Goal: Information Seeking & Learning: Learn about a topic

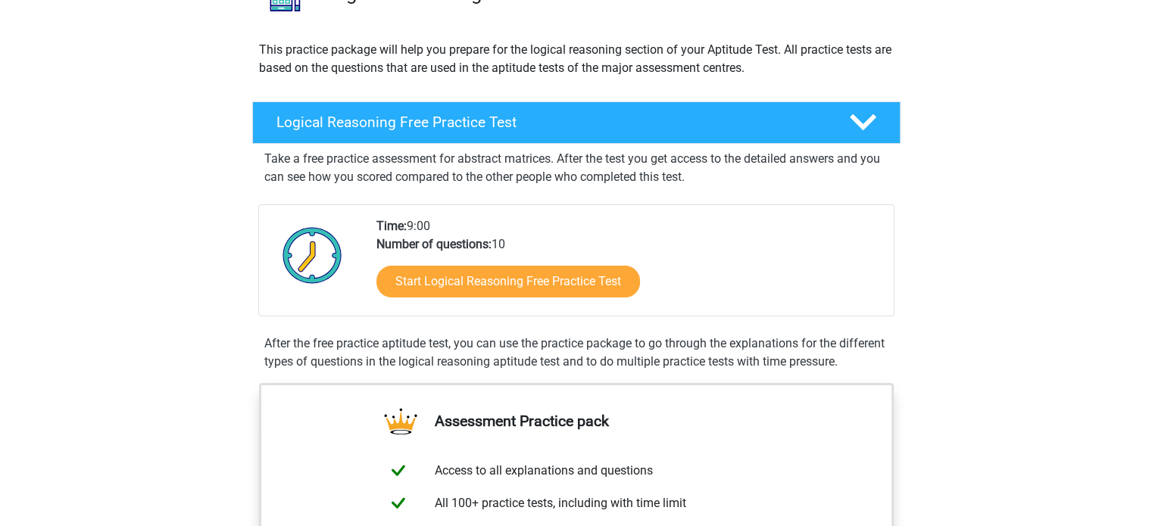
scroll to position [303, 0]
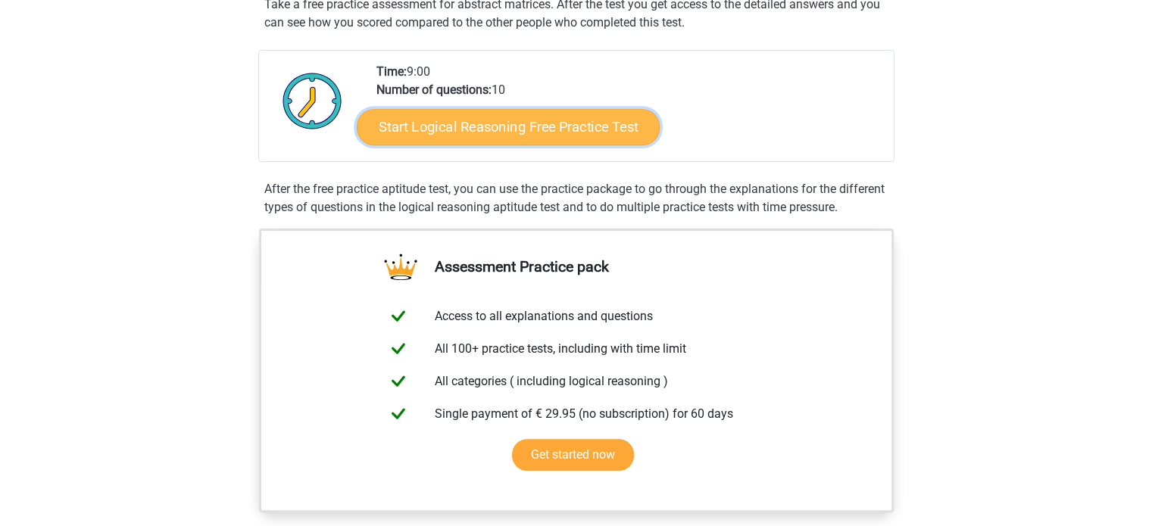
click at [526, 126] on link "Start Logical Reasoning Free Practice Test" at bounding box center [508, 126] width 303 height 36
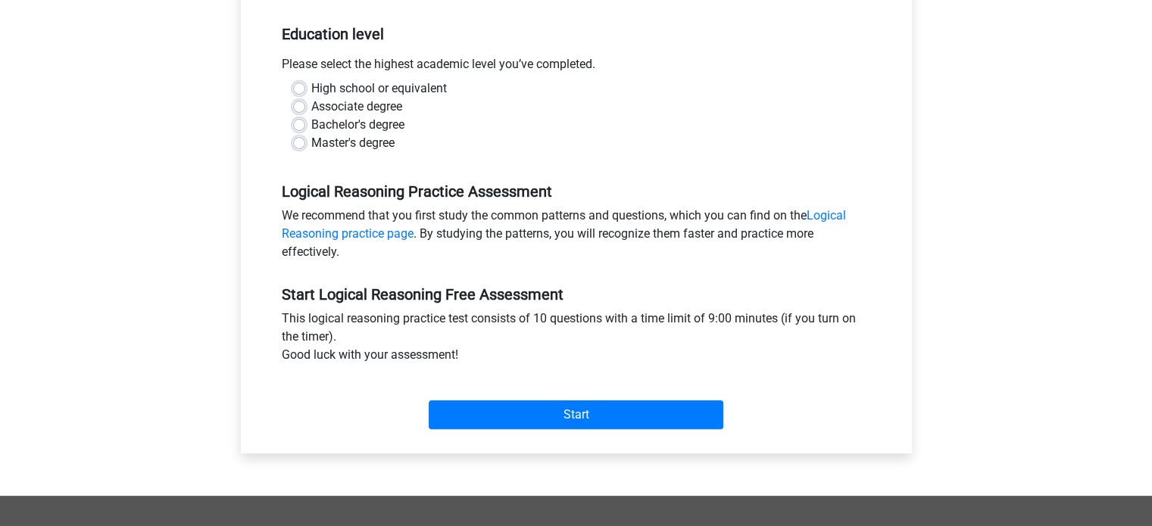
scroll to position [303, 0]
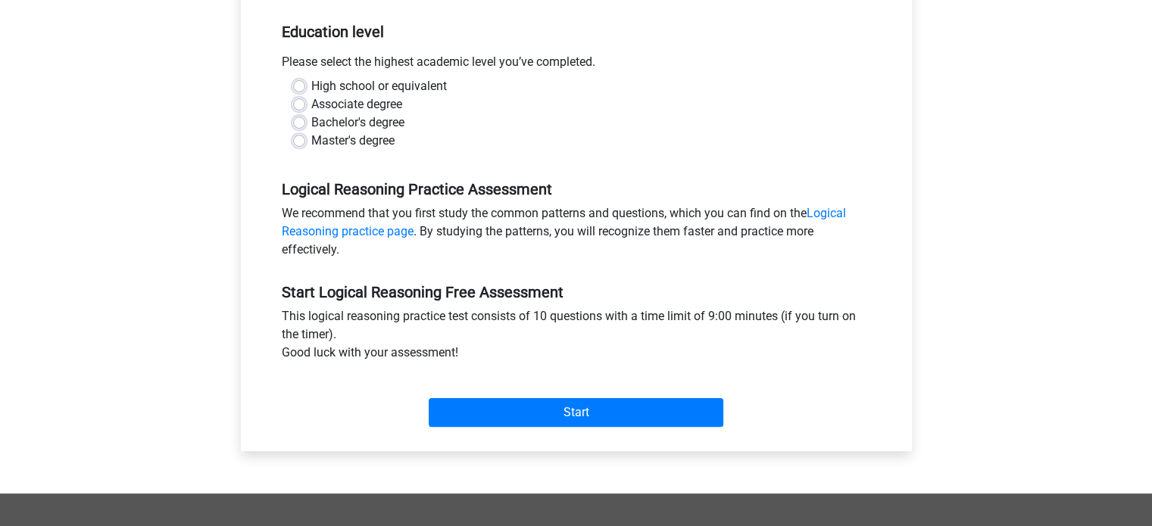
click at [311, 139] on label "Master's degree" at bounding box center [352, 141] width 83 height 18
click at [300, 139] on input "Master's degree" at bounding box center [299, 139] width 12 height 15
radio input "true"
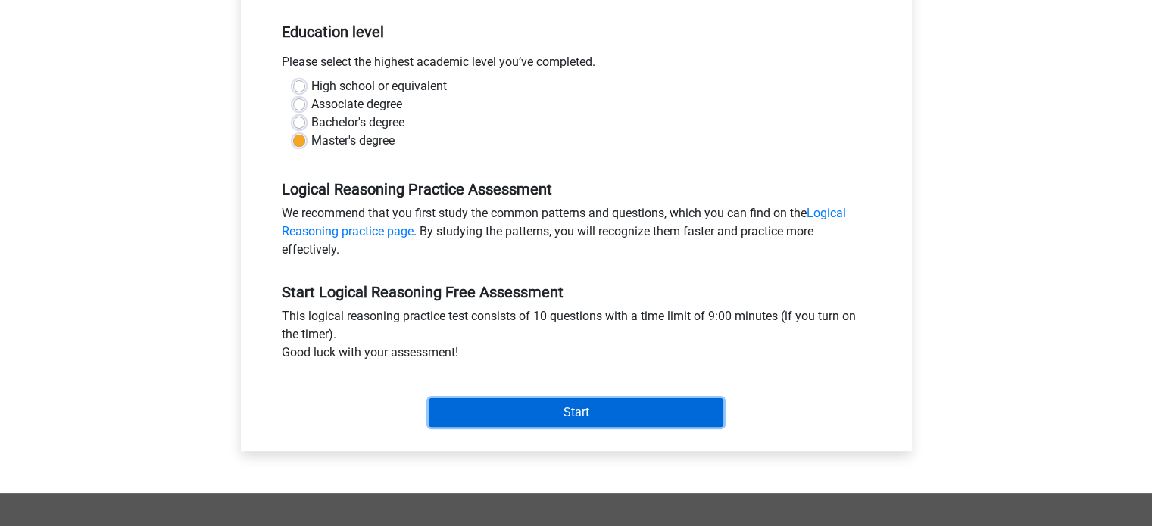
click at [572, 417] on input "Start" at bounding box center [576, 412] width 295 height 29
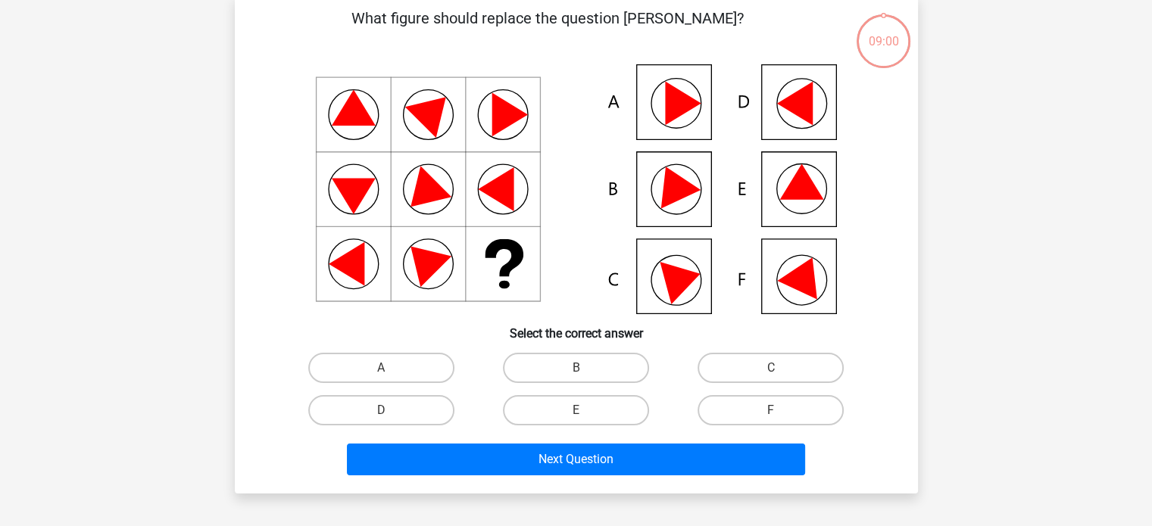
scroll to position [76, 0]
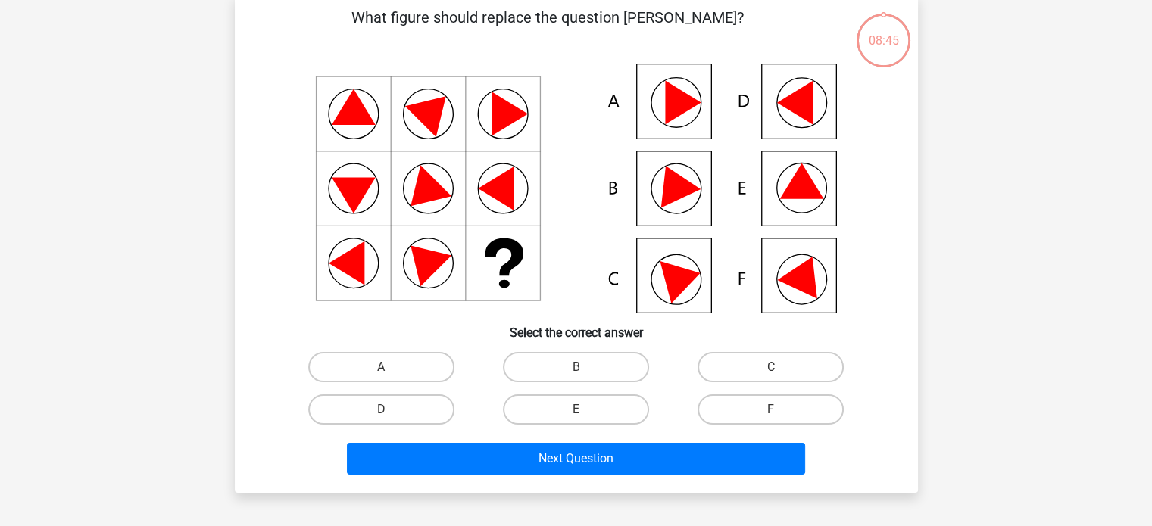
click at [659, 102] on icon at bounding box center [576, 189] width 610 height 250
click at [382, 364] on label "A" at bounding box center [381, 367] width 146 height 30
click at [382, 367] on input "A" at bounding box center [386, 372] width 10 height 10
radio input "true"
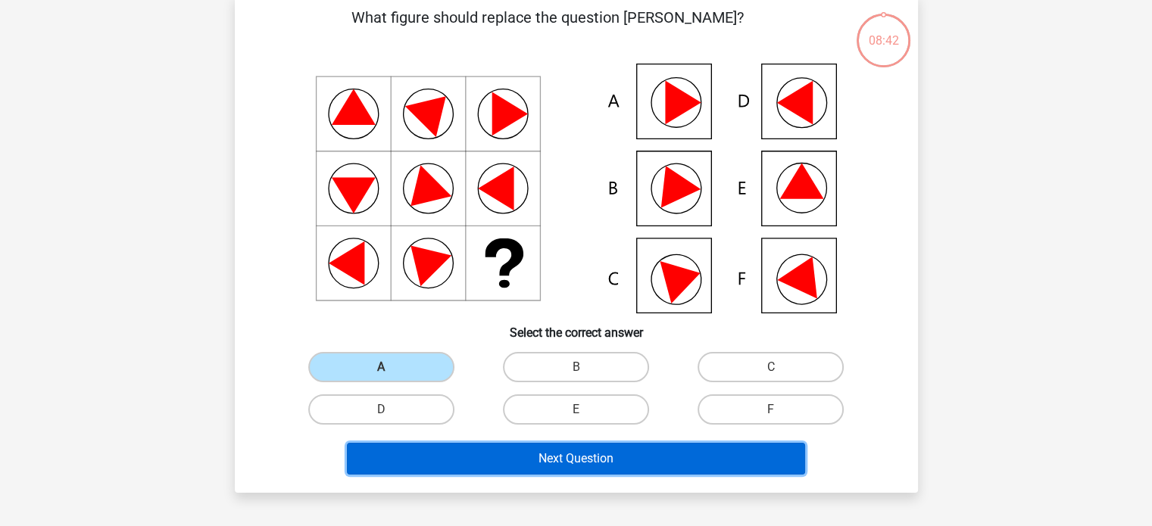
click at [548, 467] on button "Next Question" at bounding box center [576, 459] width 458 height 32
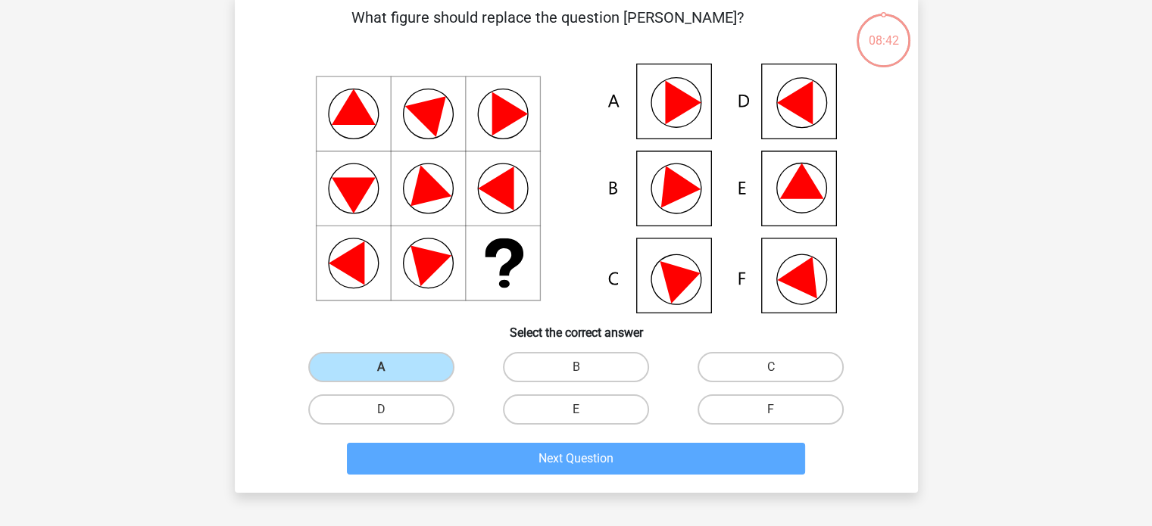
scroll to position [70, 0]
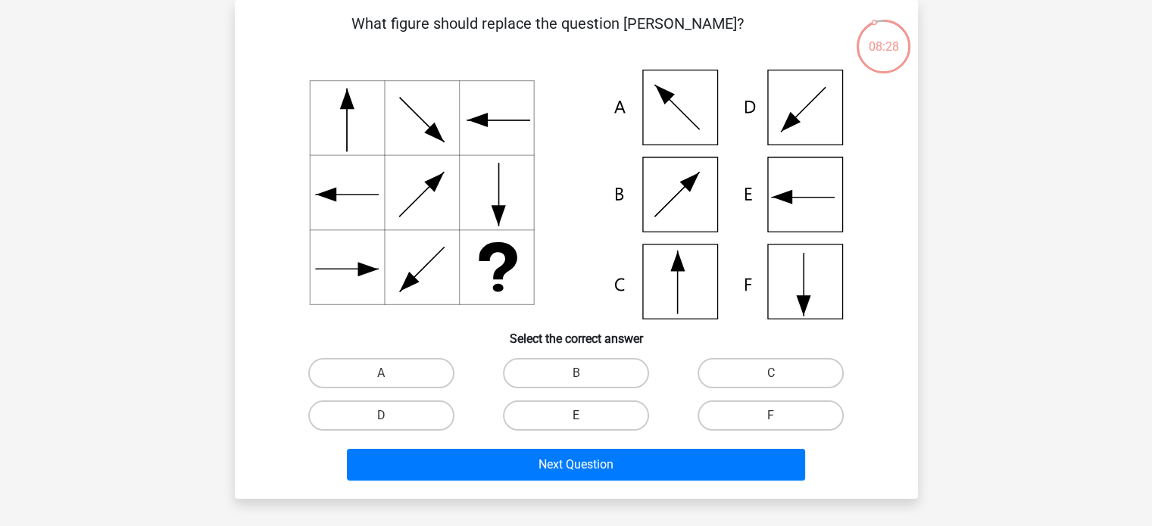
click at [566, 416] on label "E" at bounding box center [576, 416] width 146 height 30
click at [576, 416] on input "E" at bounding box center [581, 421] width 10 height 10
radio input "true"
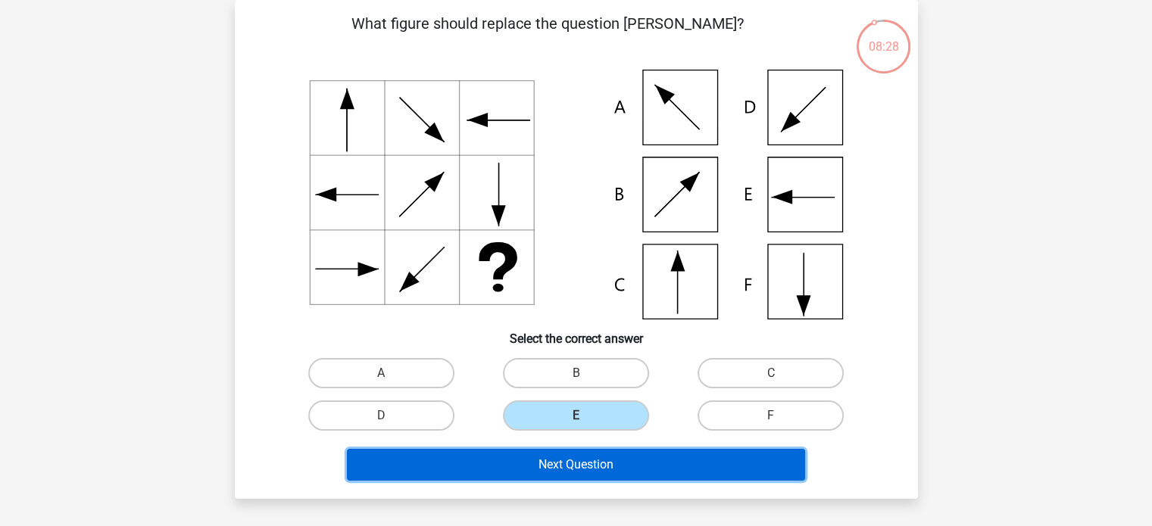
click at [569, 462] on button "Next Question" at bounding box center [576, 465] width 458 height 32
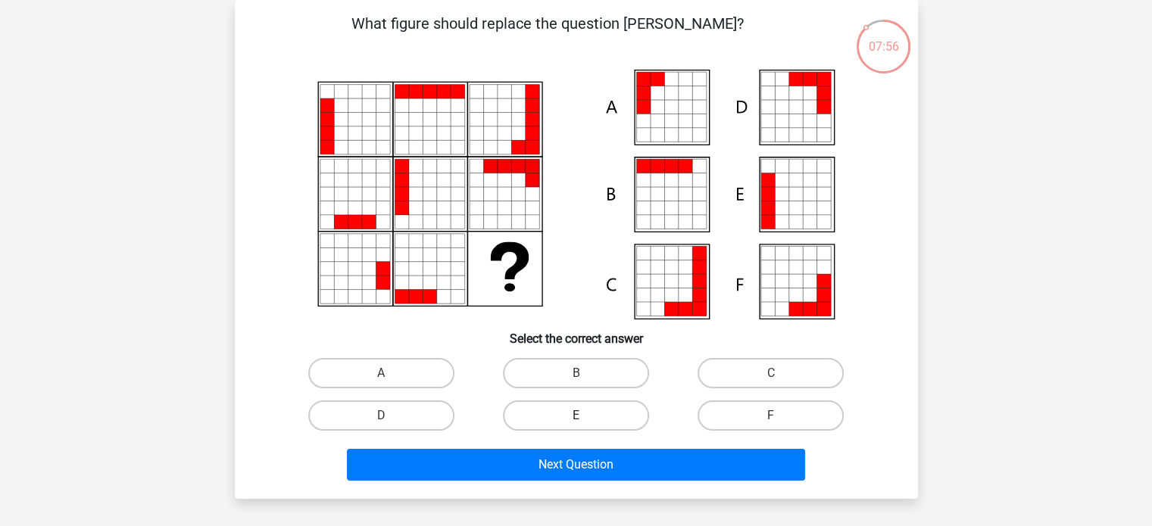
click at [569, 409] on label "E" at bounding box center [576, 416] width 146 height 30
click at [576, 416] on input "E" at bounding box center [581, 421] width 10 height 10
radio input "true"
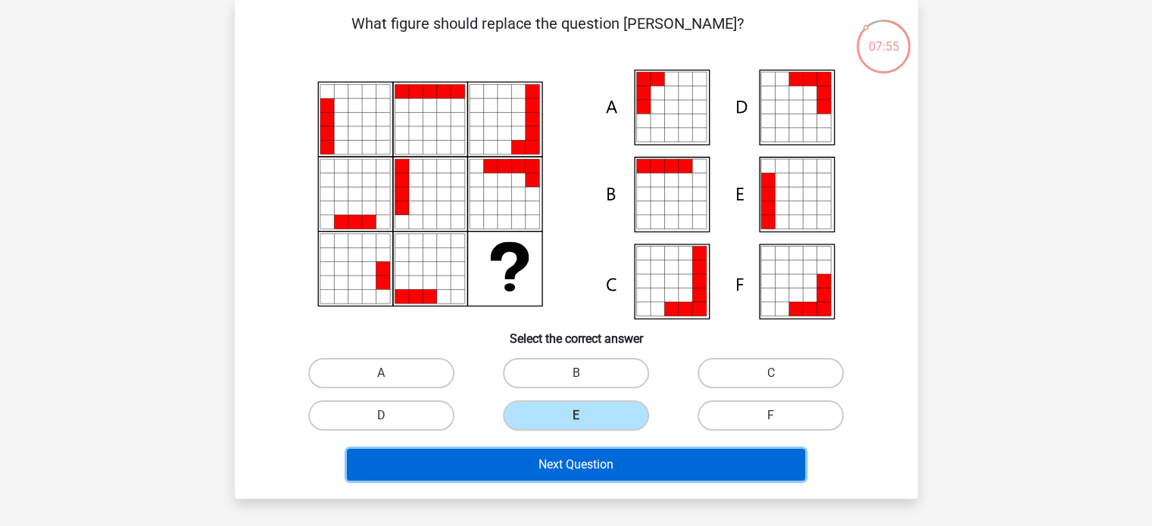
click at [581, 468] on button "Next Question" at bounding box center [576, 465] width 458 height 32
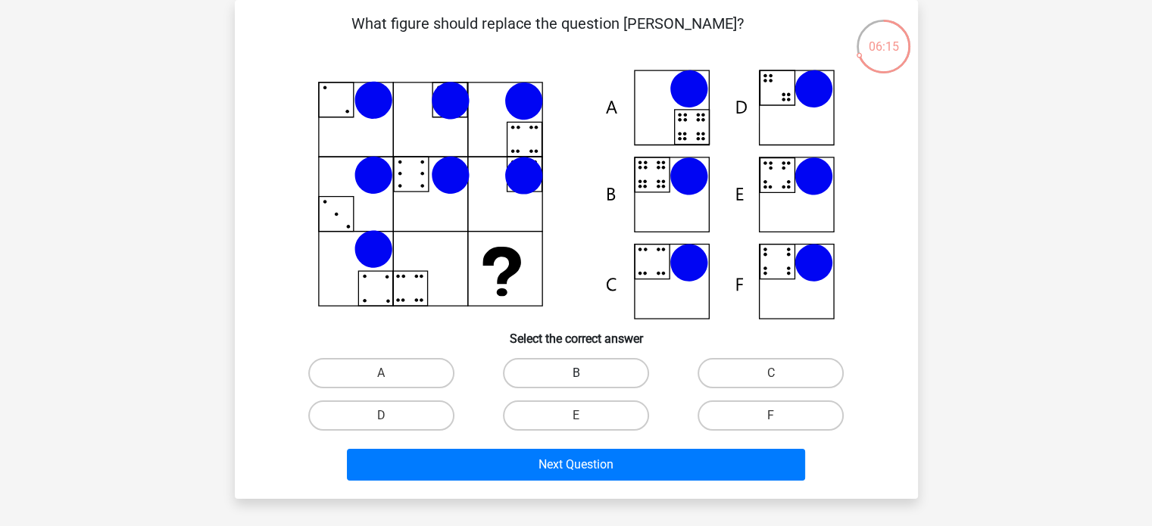
click at [579, 371] on label "B" at bounding box center [576, 373] width 146 height 30
click at [579, 373] on input "B" at bounding box center [581, 378] width 10 height 10
radio input "true"
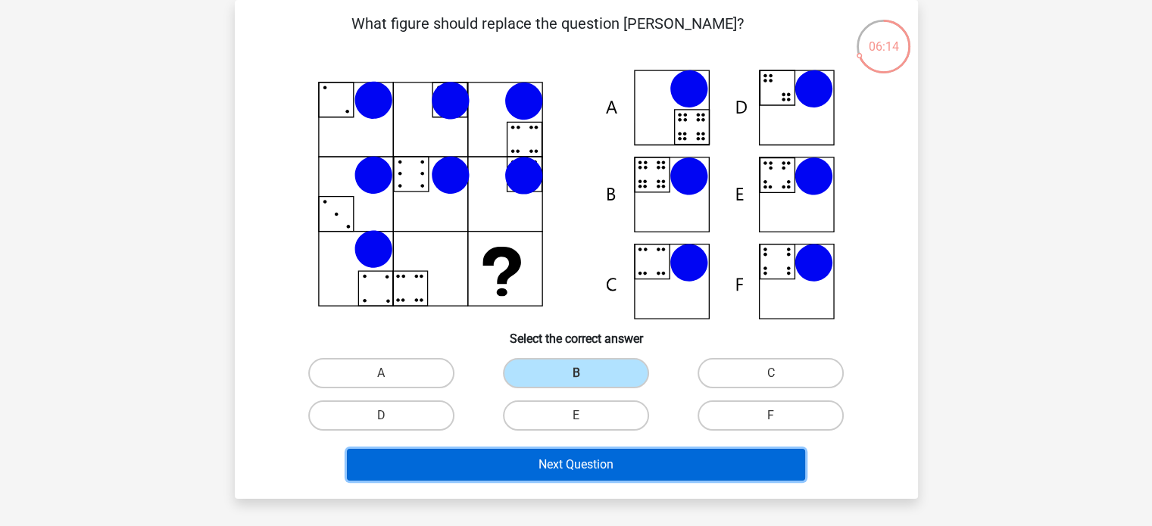
click at [564, 465] on button "Next Question" at bounding box center [576, 465] width 458 height 32
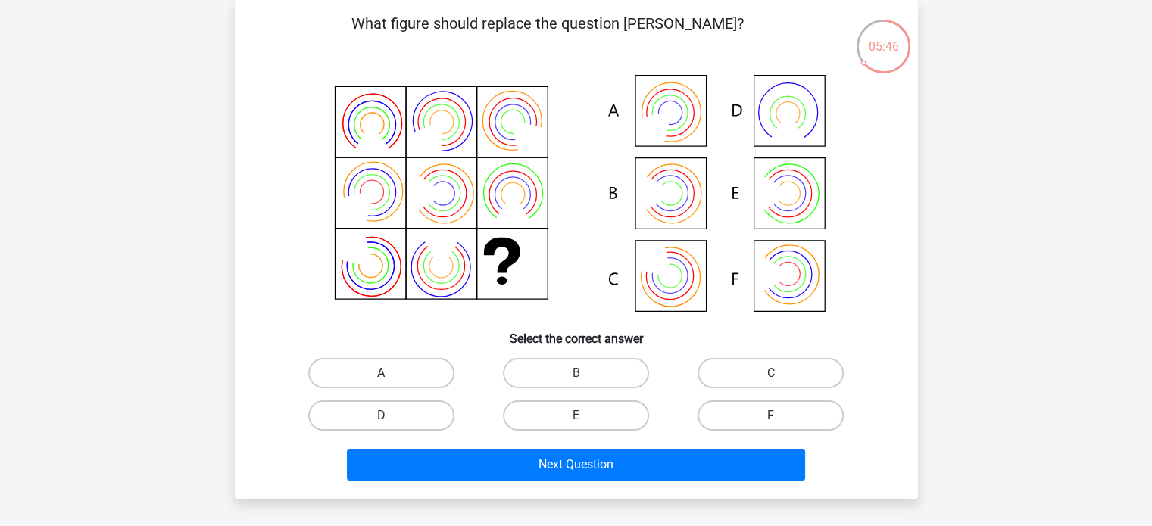
click at [376, 365] on label "A" at bounding box center [381, 373] width 146 height 30
click at [381, 373] on input "A" at bounding box center [386, 378] width 10 height 10
radio input "true"
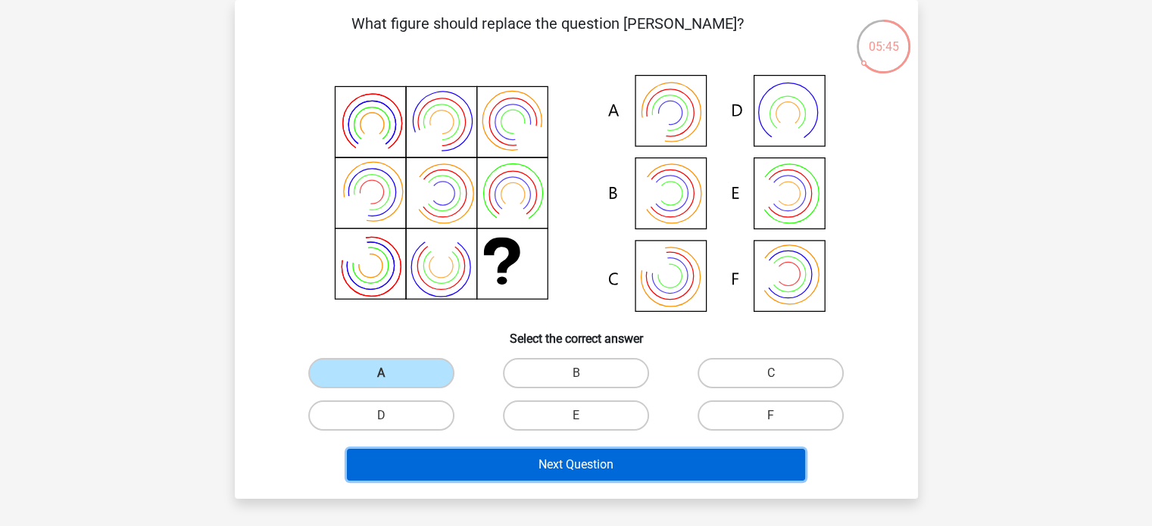
click at [501, 460] on button "Next Question" at bounding box center [576, 465] width 458 height 32
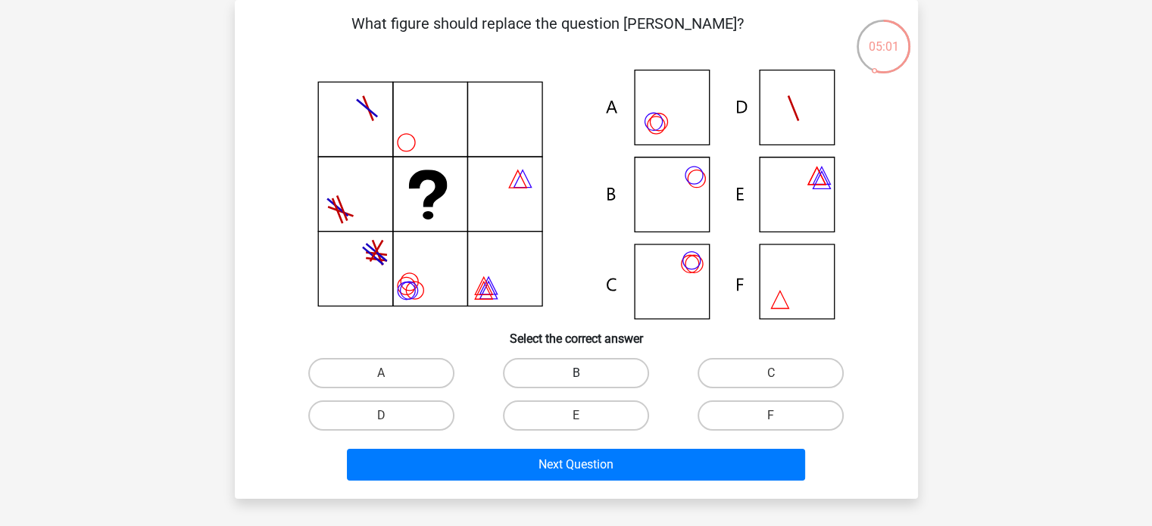
click at [568, 369] on label "B" at bounding box center [576, 373] width 146 height 30
click at [576, 373] on input "B" at bounding box center [581, 378] width 10 height 10
radio input "true"
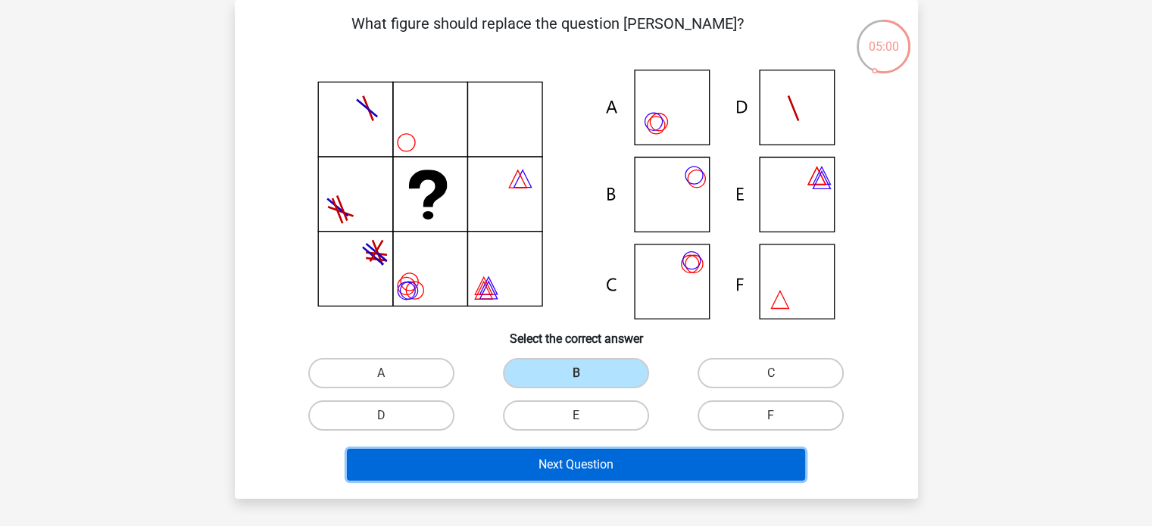
click at [567, 461] on button "Next Question" at bounding box center [576, 465] width 458 height 32
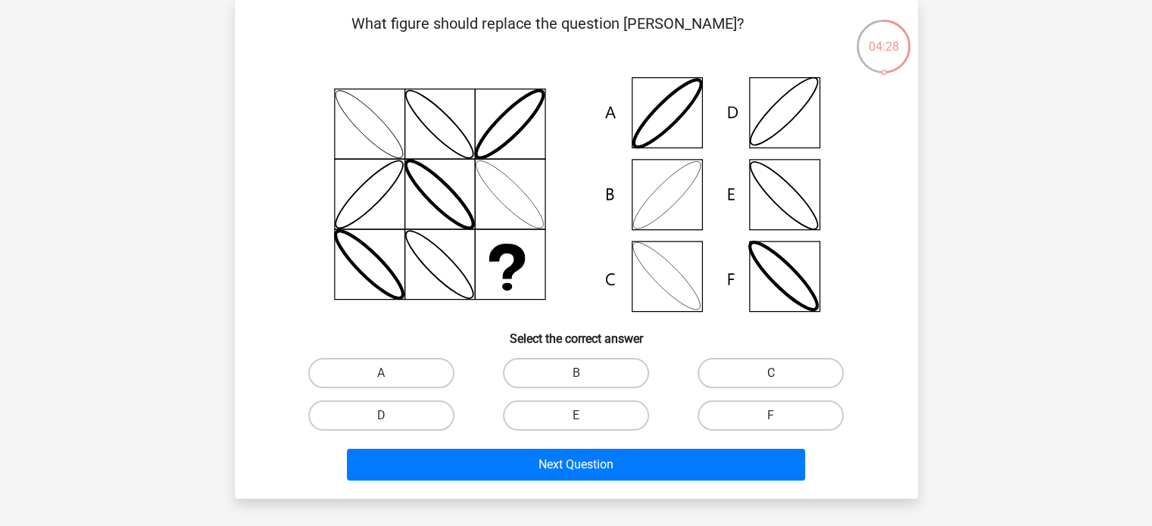
click at [813, 366] on label "C" at bounding box center [770, 373] width 146 height 30
click at [781, 373] on input "C" at bounding box center [776, 378] width 10 height 10
radio input "true"
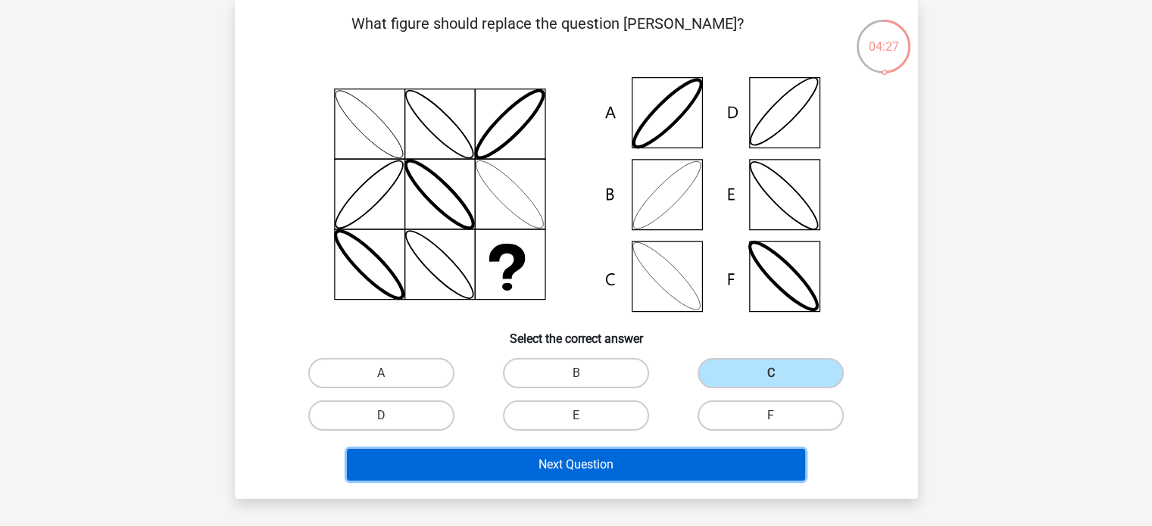
click at [585, 469] on button "Next Question" at bounding box center [576, 465] width 458 height 32
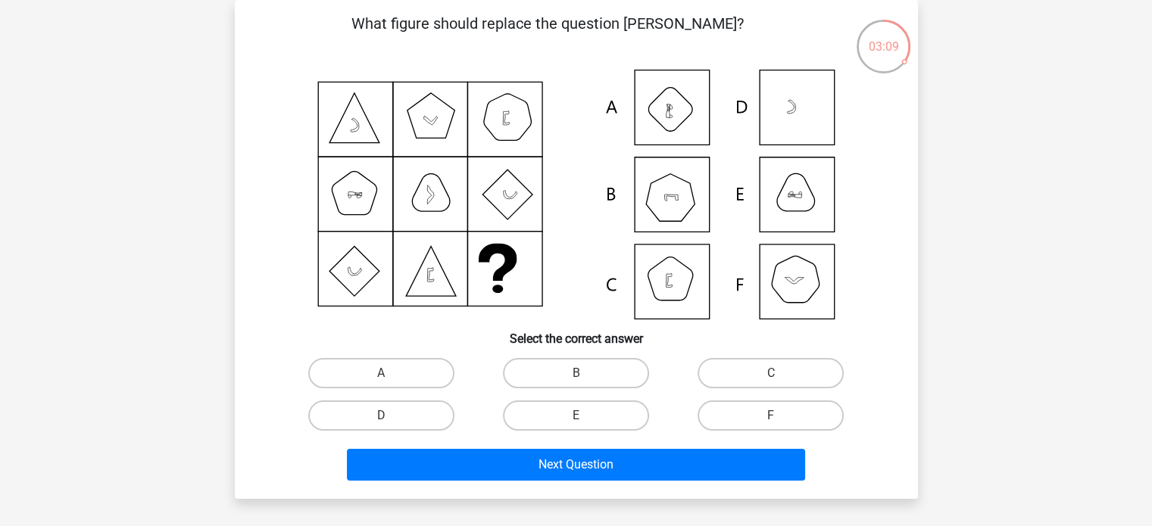
click at [690, 212] on icon at bounding box center [576, 195] width 610 height 250
click at [598, 382] on label "B" at bounding box center [576, 373] width 146 height 30
click at [585, 382] on input "B" at bounding box center [581, 378] width 10 height 10
radio input "true"
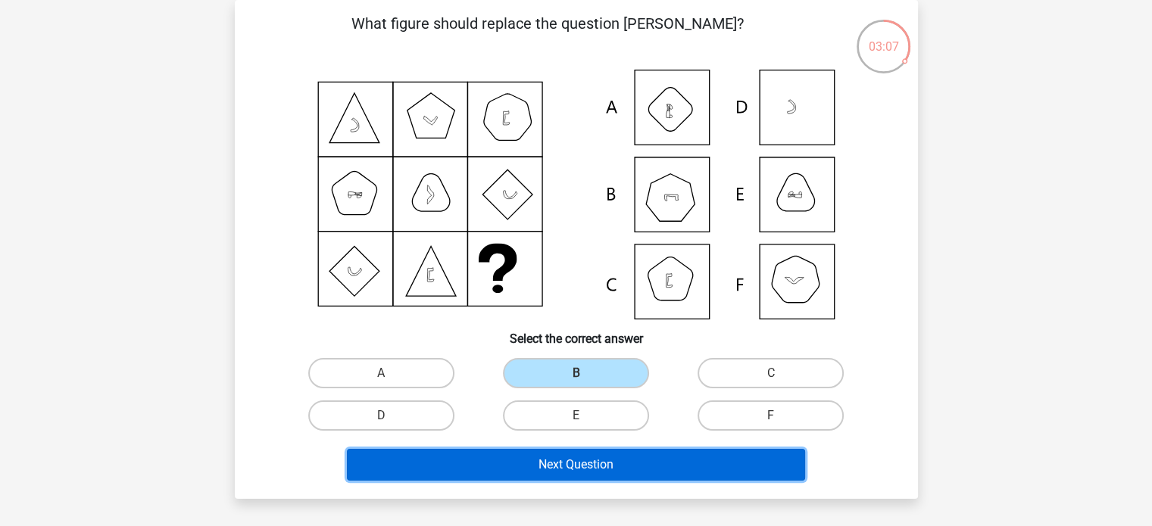
click at [586, 474] on button "Next Question" at bounding box center [576, 465] width 458 height 32
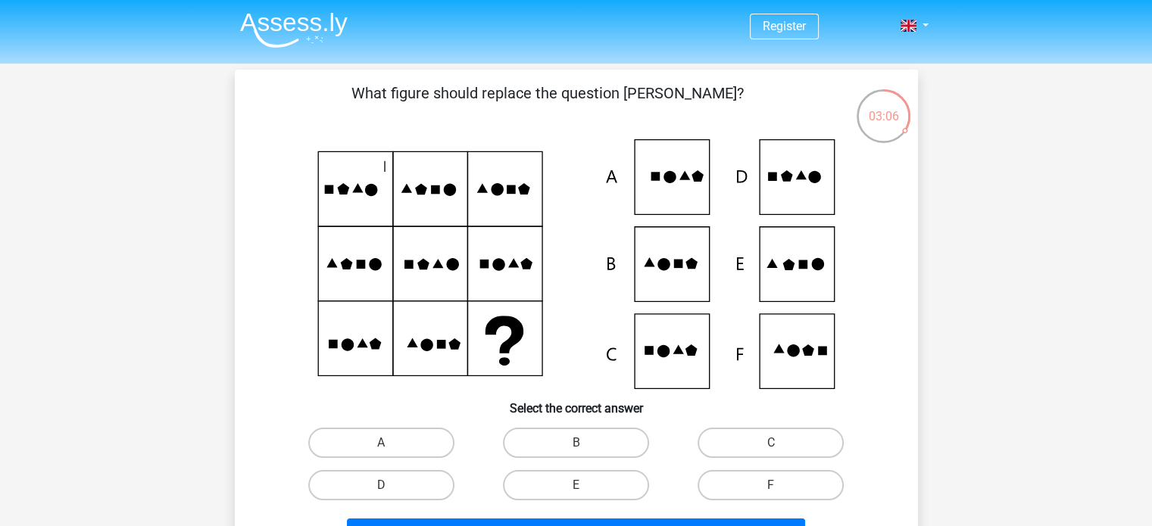
scroll to position [76, 0]
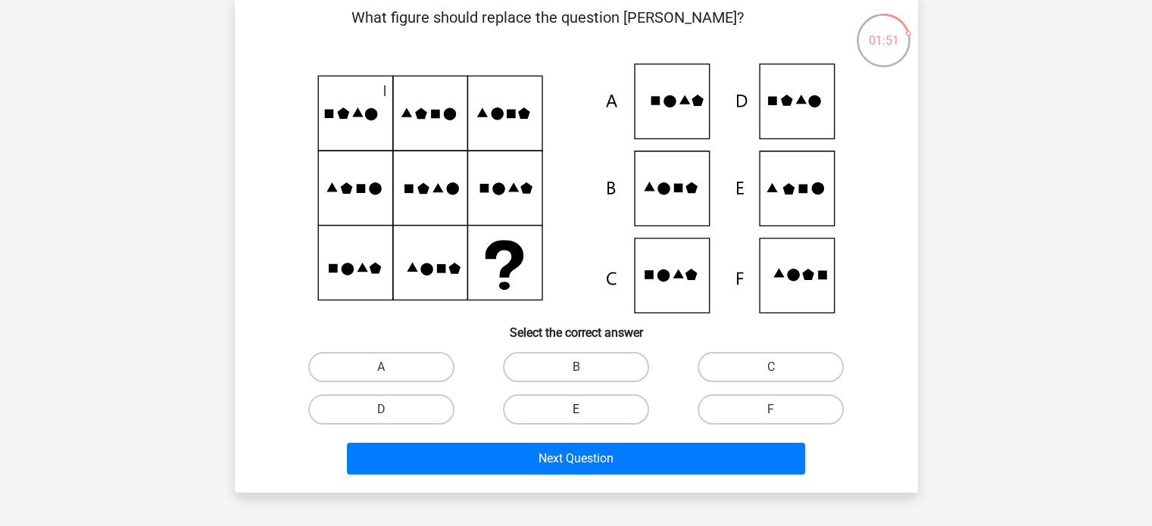
click at [601, 403] on label "E" at bounding box center [576, 410] width 146 height 30
click at [585, 410] on input "E" at bounding box center [581, 415] width 10 height 10
radio input "true"
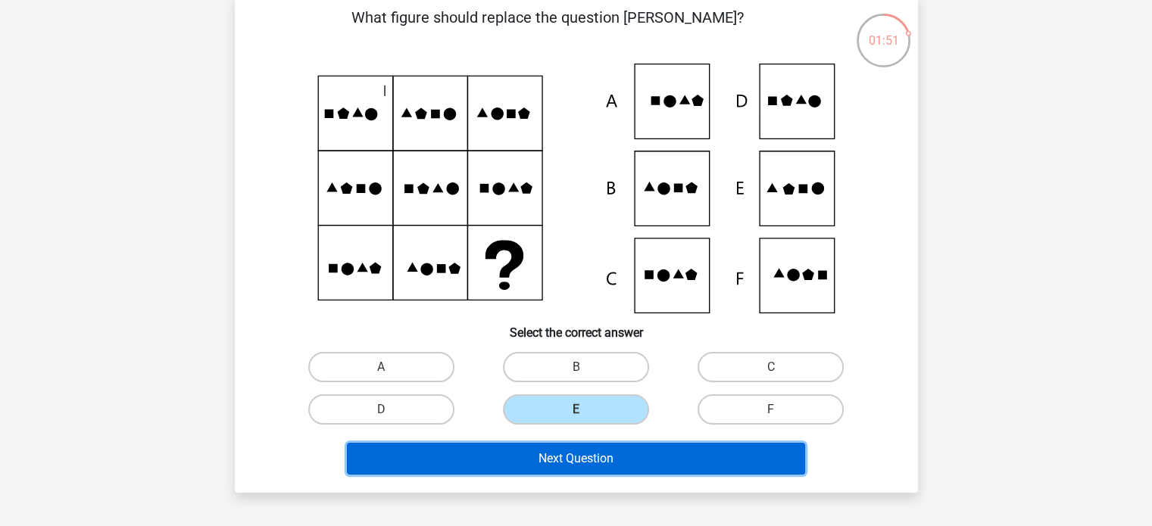
click at [557, 457] on button "Next Question" at bounding box center [576, 459] width 458 height 32
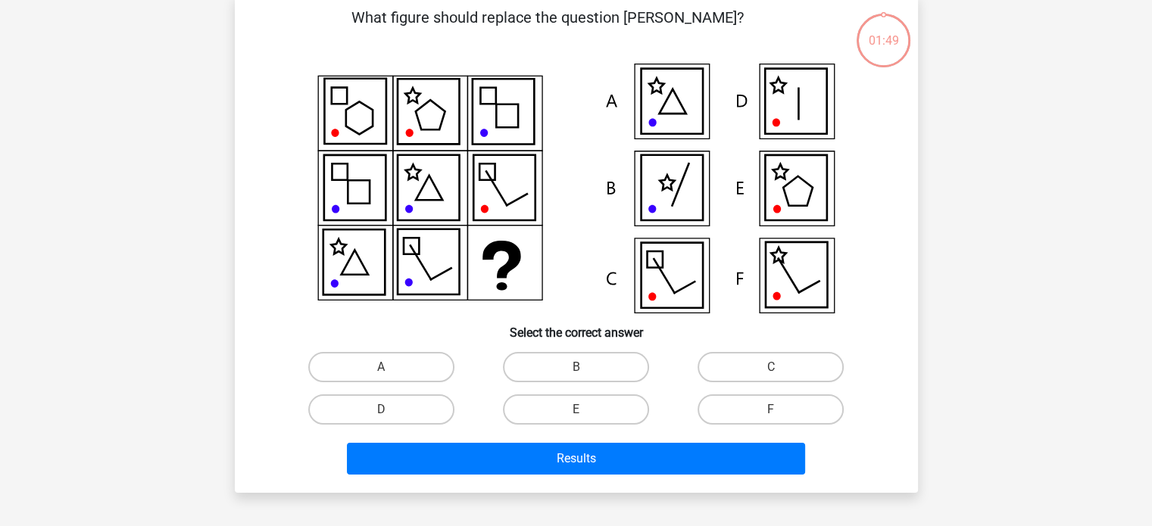
scroll to position [70, 0]
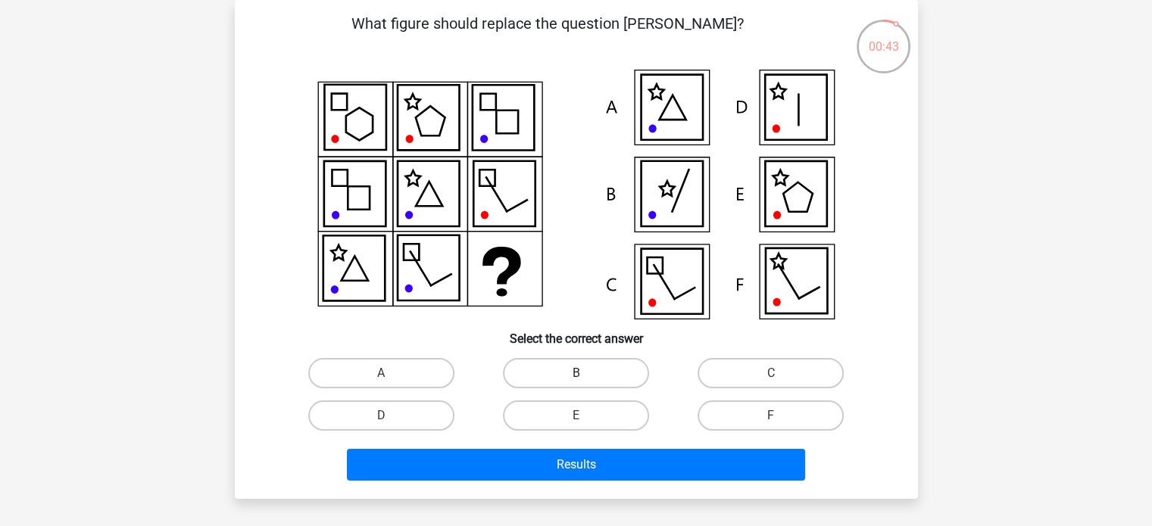
click at [546, 379] on label "B" at bounding box center [576, 373] width 146 height 30
click at [576, 379] on input "B" at bounding box center [581, 378] width 10 height 10
radio input "true"
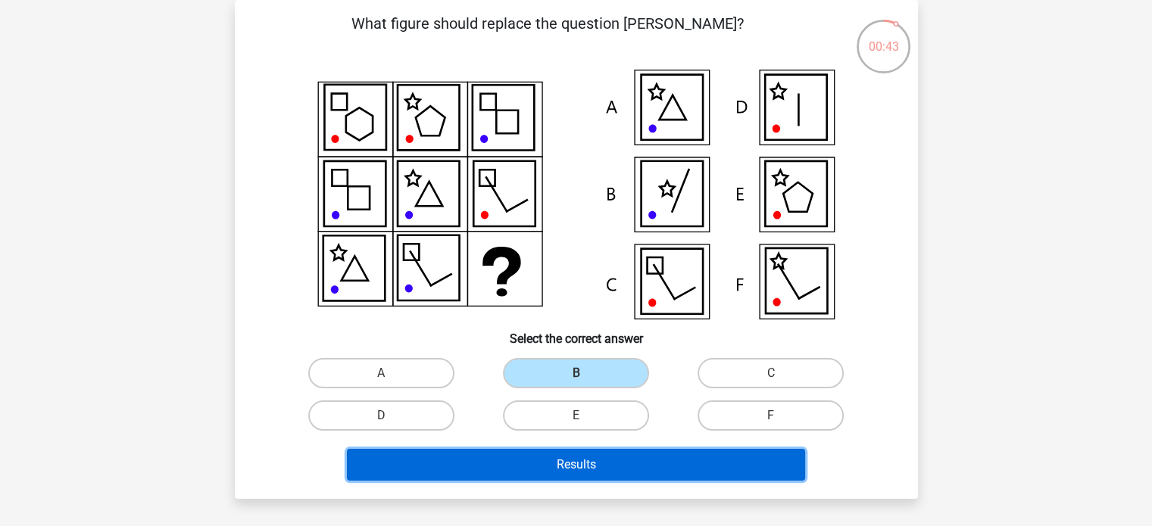
click at [560, 458] on button "Results" at bounding box center [576, 465] width 458 height 32
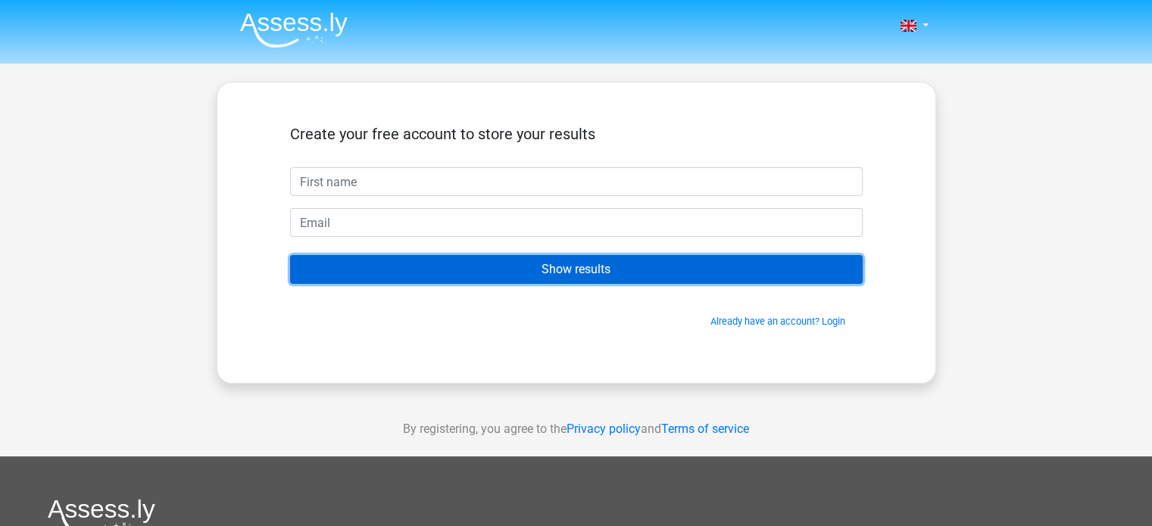
click at [576, 280] on input "Show results" at bounding box center [576, 269] width 572 height 29
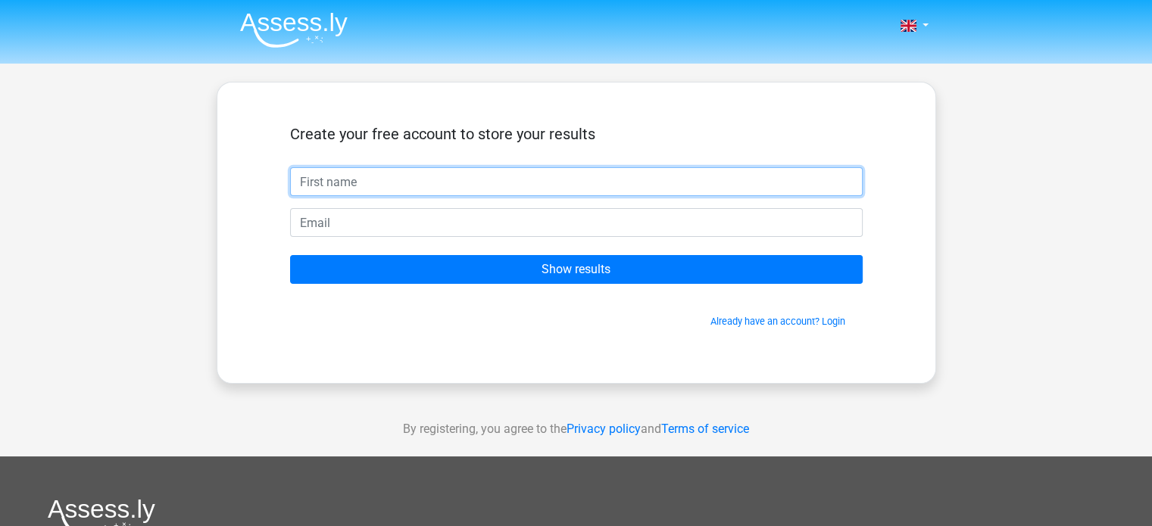
click at [423, 172] on input "text" at bounding box center [576, 181] width 572 height 29
click at [424, 180] on input "text" at bounding box center [576, 181] width 572 height 29
type input "a"
type input "Amila"
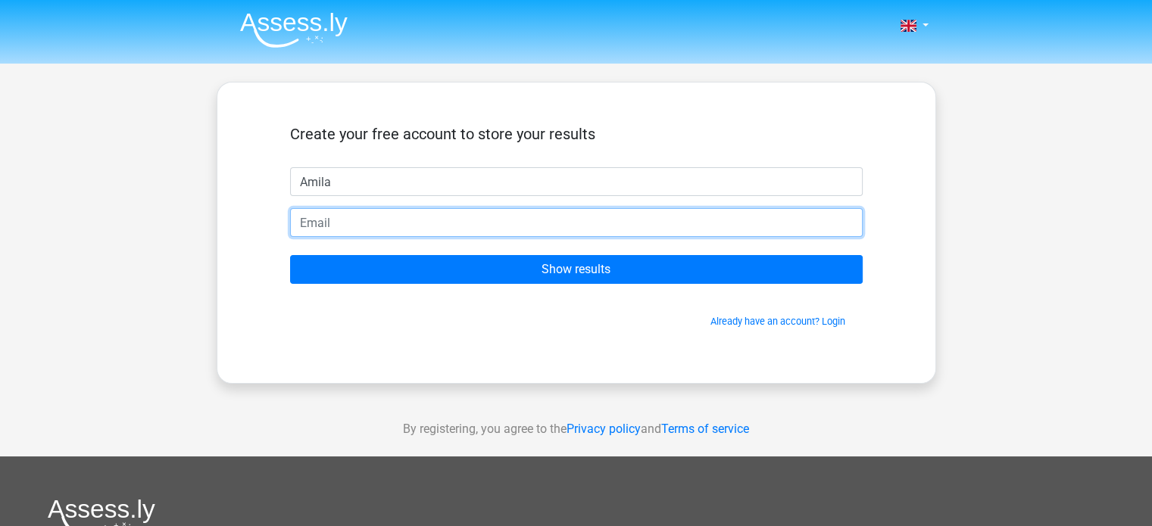
click at [385, 209] on input "email" at bounding box center [576, 222] width 572 height 29
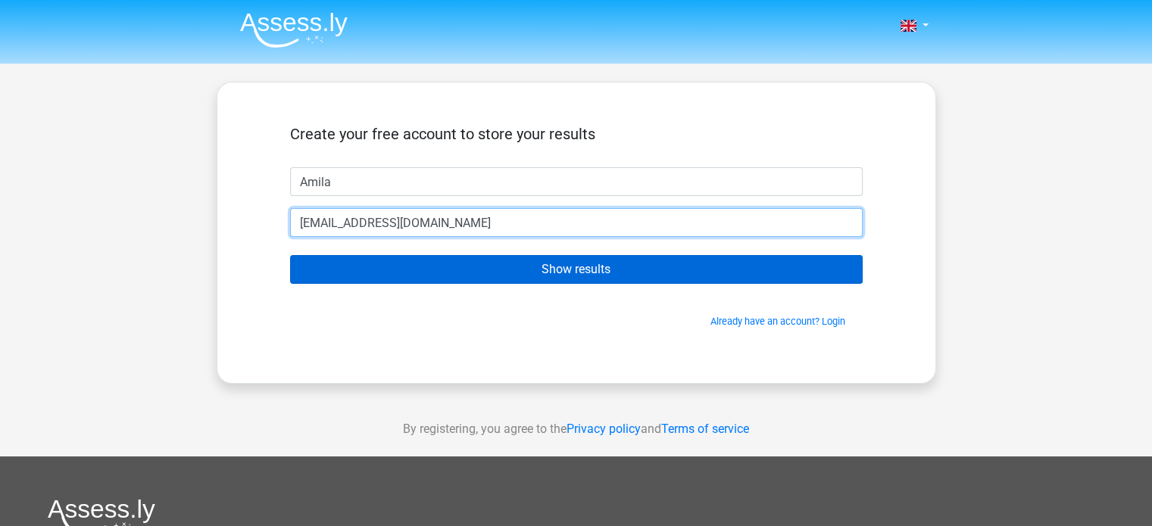
type input "amilaupeksha@gmail.com"
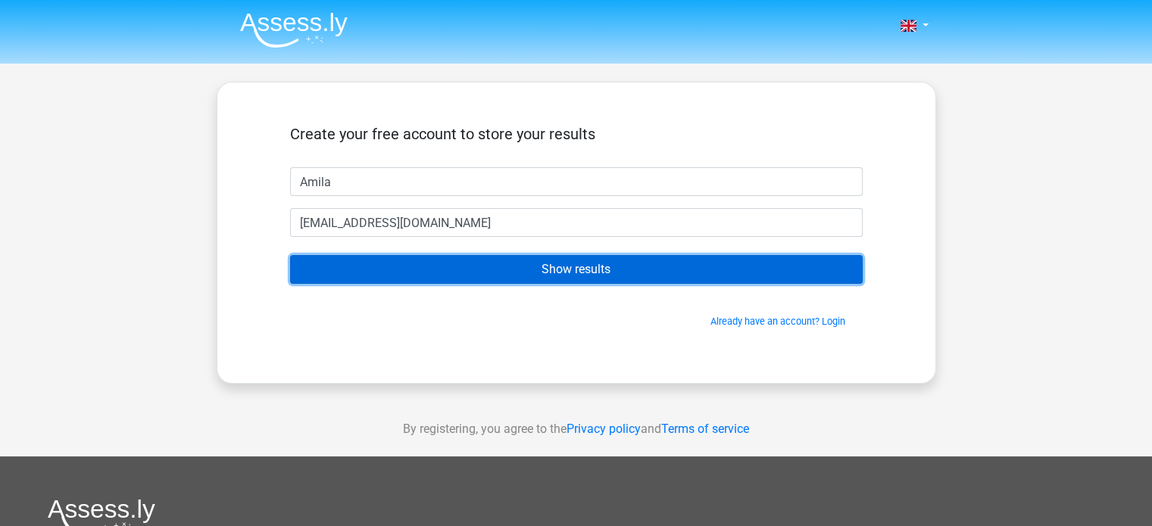
click at [513, 271] on input "Show results" at bounding box center [576, 269] width 572 height 29
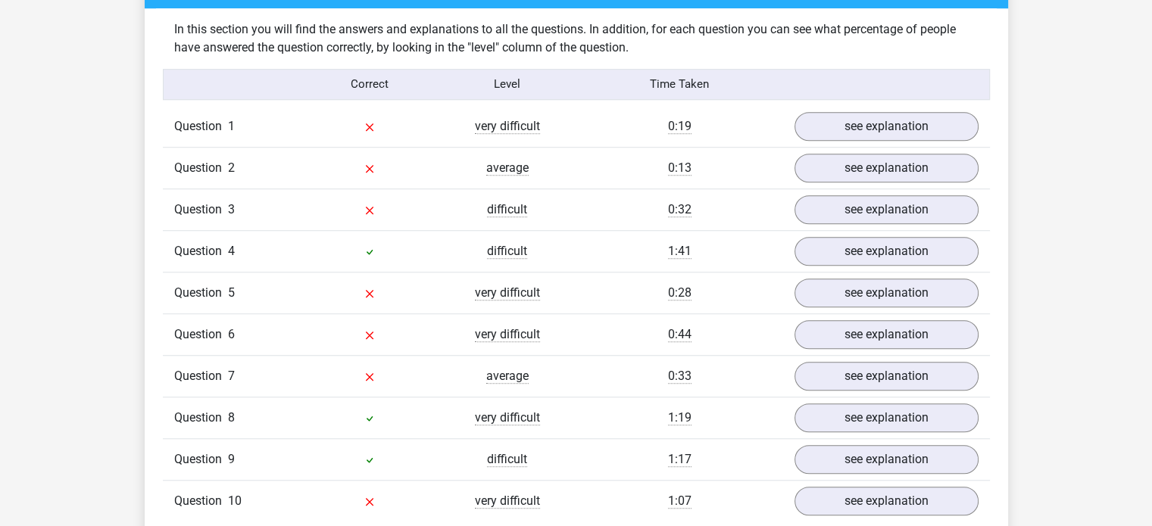
scroll to position [1136, 0]
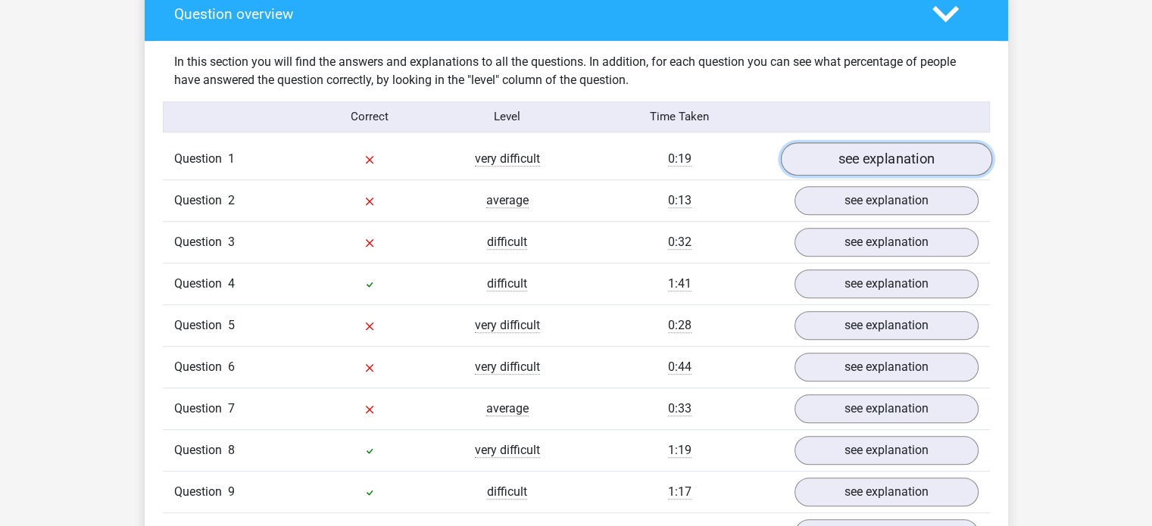
click at [812, 150] on link "see explanation" at bounding box center [885, 158] width 211 height 33
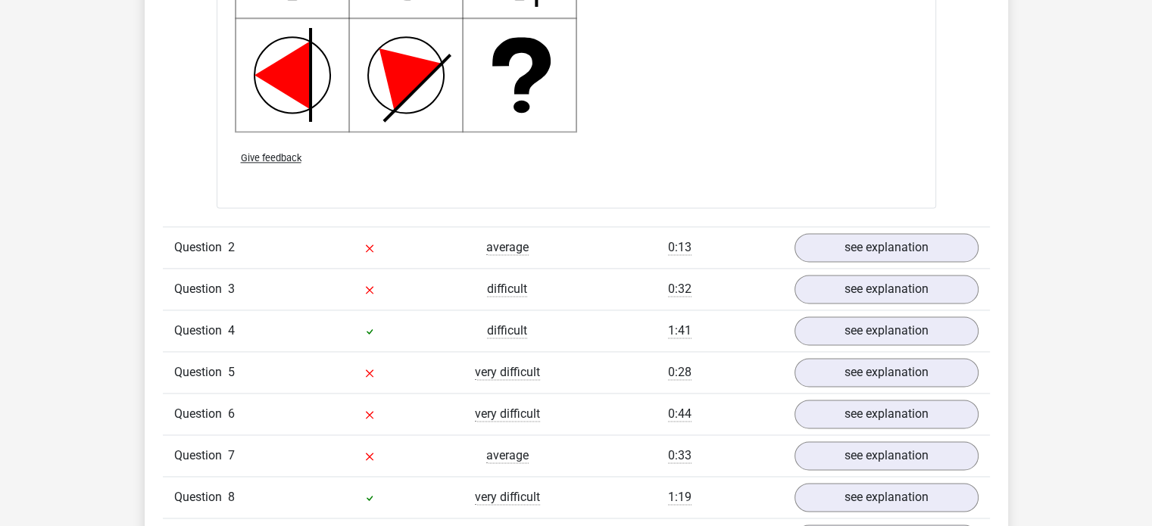
scroll to position [2120, 0]
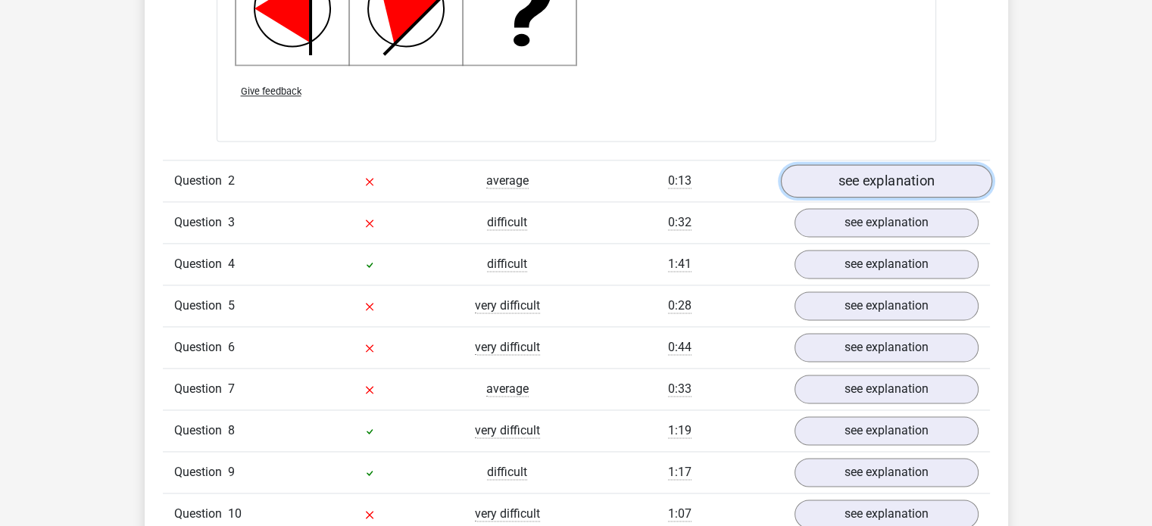
click at [841, 175] on link "see explanation" at bounding box center [885, 180] width 211 height 33
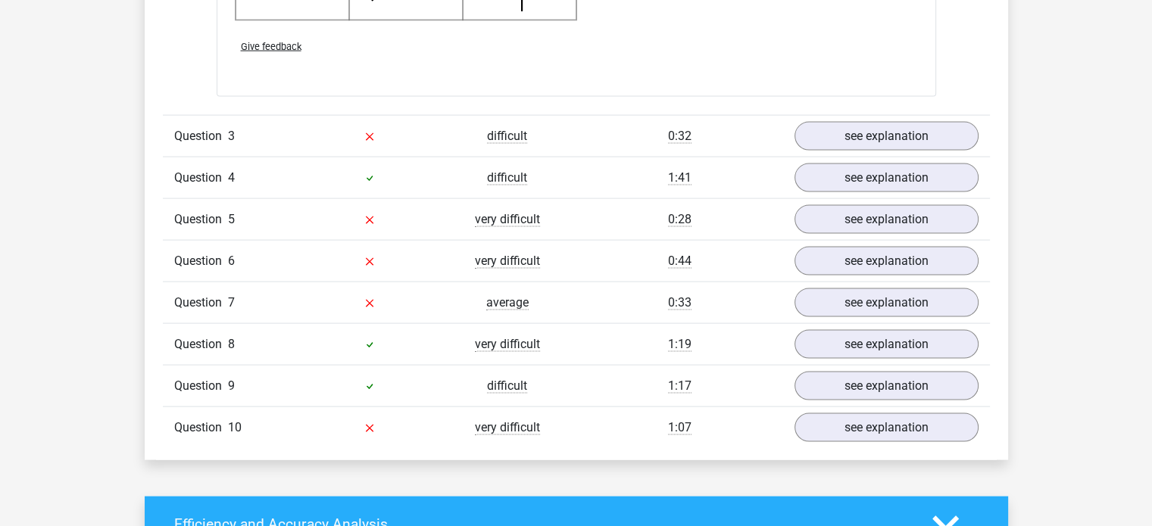
scroll to position [3180, 0]
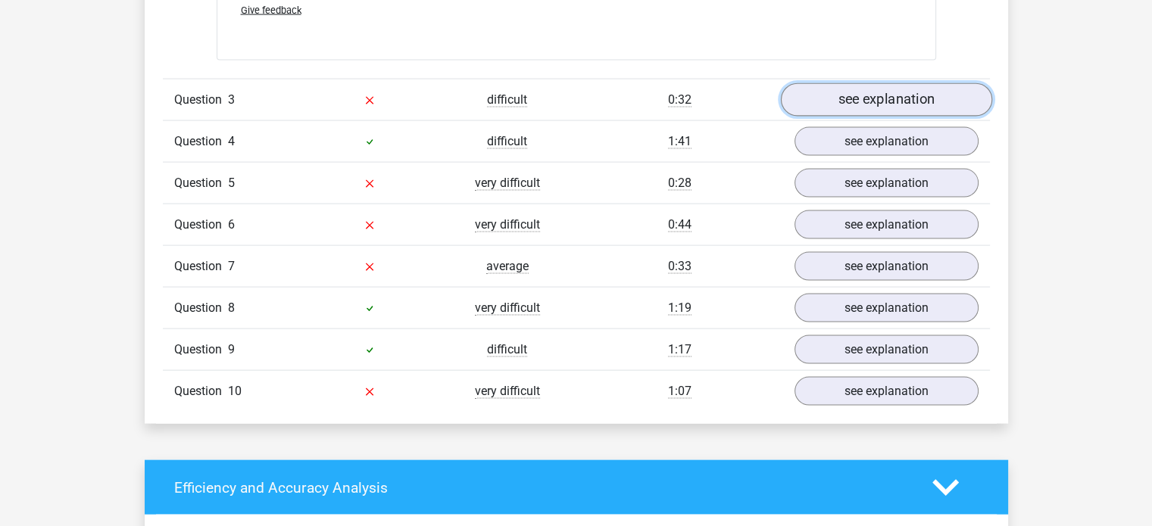
click at [863, 88] on link "see explanation" at bounding box center [885, 99] width 211 height 33
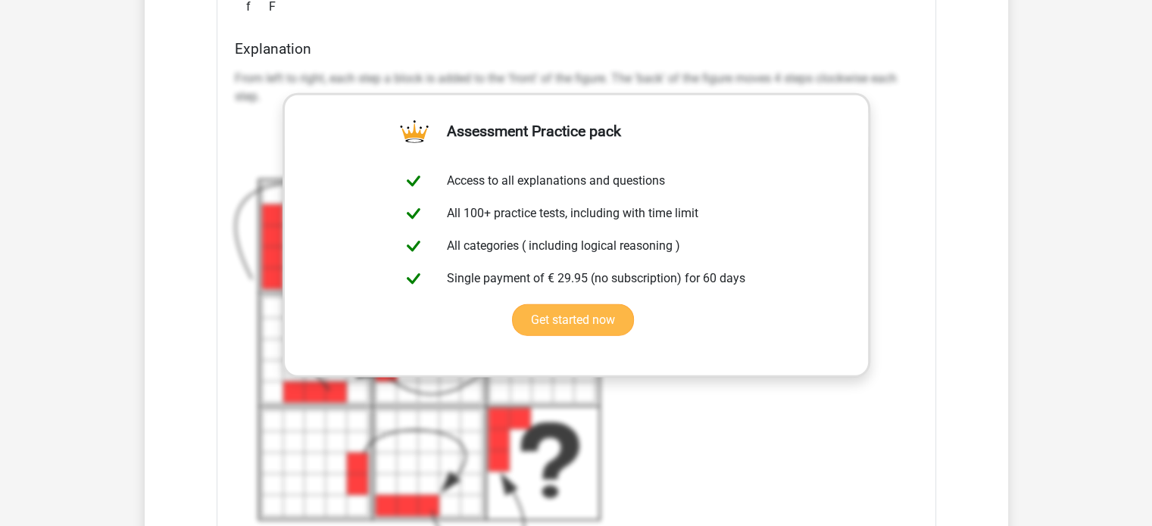
scroll to position [3711, 0]
click at [663, 420] on div "From left to right, each step a block is added to the 'front' of the figure. Th…" at bounding box center [576, 314] width 683 height 500
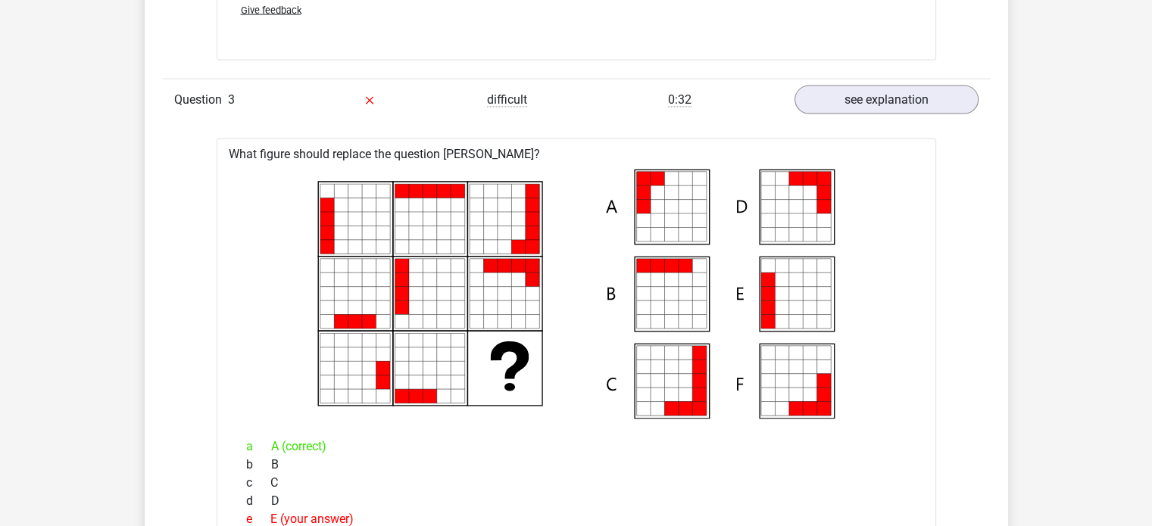
scroll to position [3180, 0]
